Goal: Information Seeking & Learning: Learn about a topic

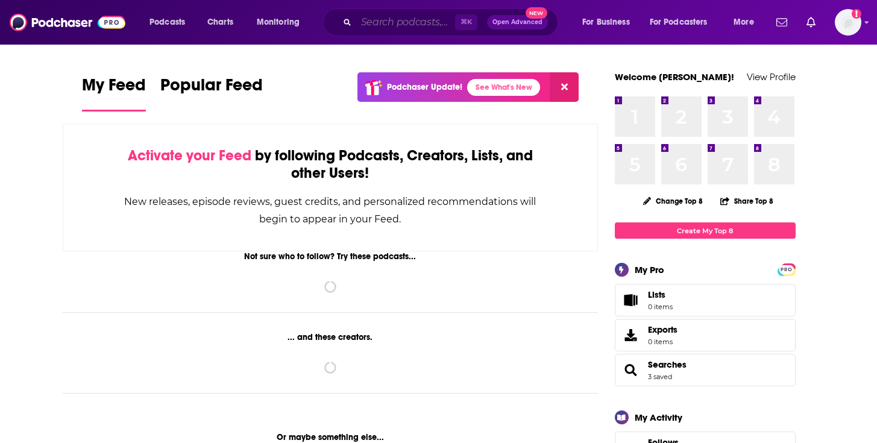
click at [377, 25] on input "Search podcasts, credits, & more..." at bounding box center [405, 22] width 99 height 19
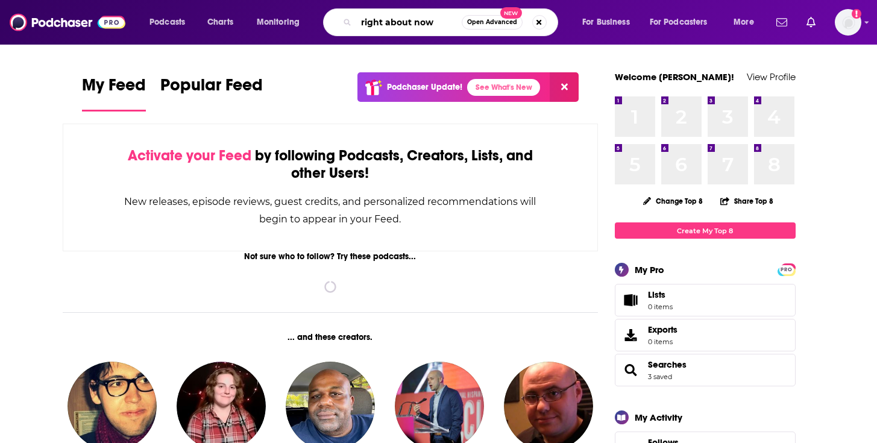
type input "right about now"
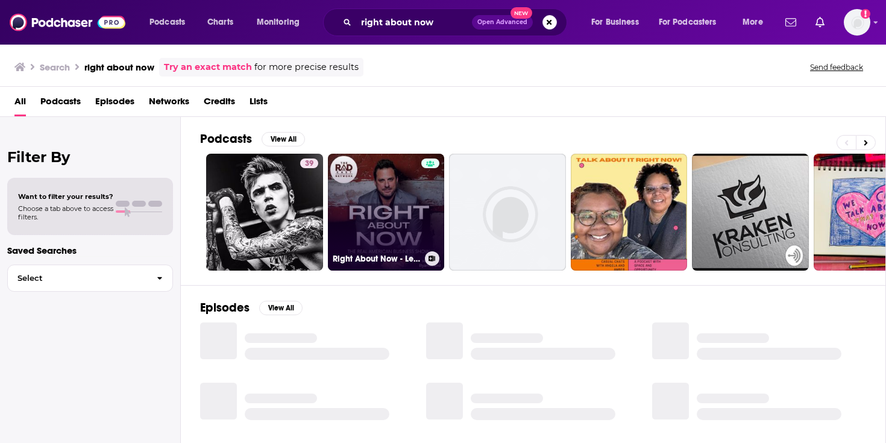
click at [366, 195] on link "Right About Now - Legendary Business Advice" at bounding box center [386, 212] width 117 height 117
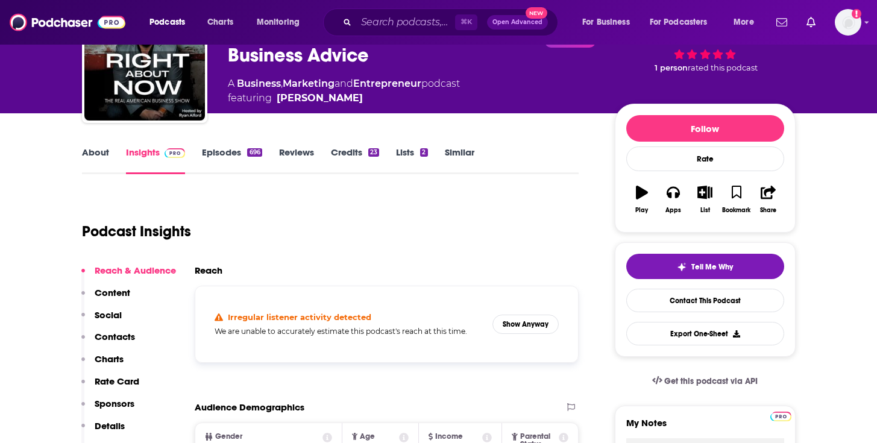
scroll to position [90, 0]
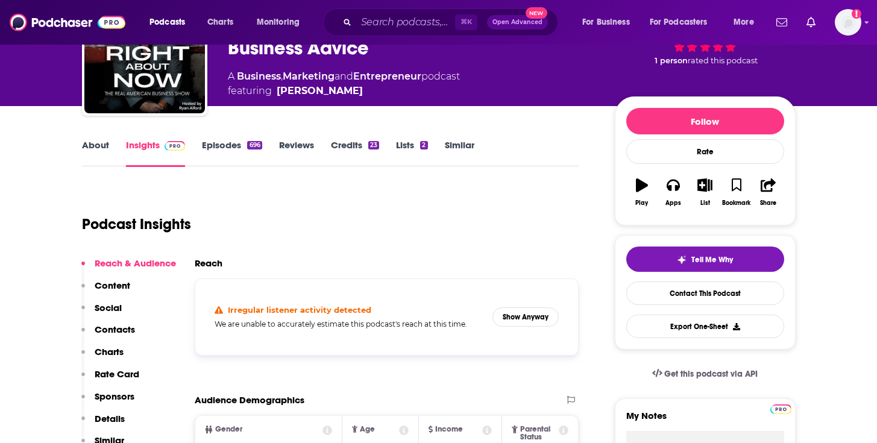
click at [88, 154] on link "About" at bounding box center [95, 153] width 27 height 28
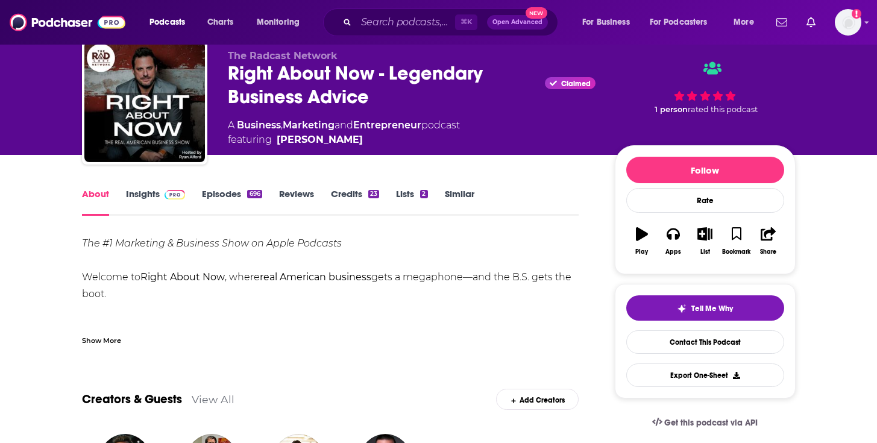
scroll to position [43, 0]
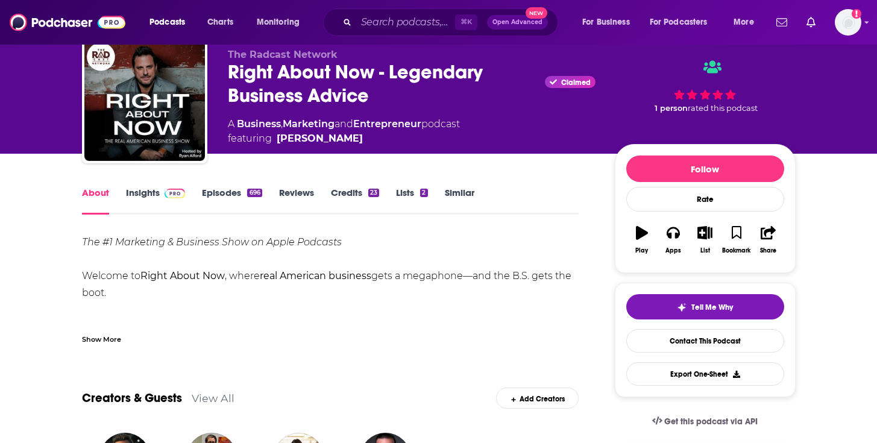
click at [107, 333] on div "Show More" at bounding box center [101, 338] width 39 height 11
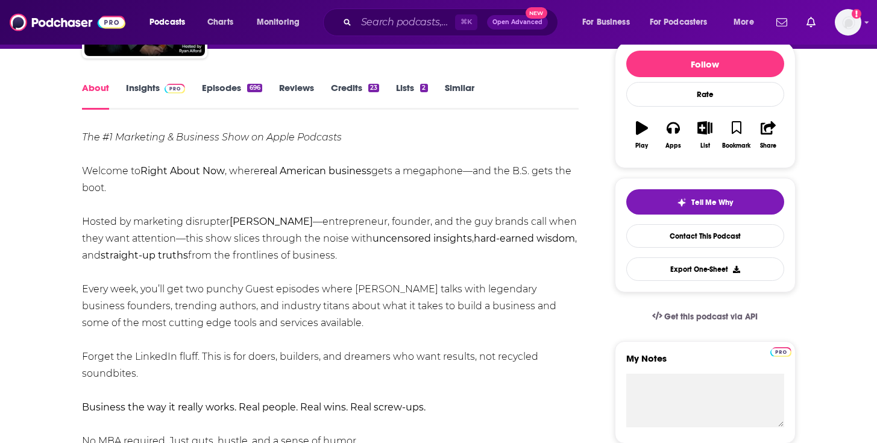
scroll to position [151, 0]
